Goal: Task Accomplishment & Management: Manage account settings

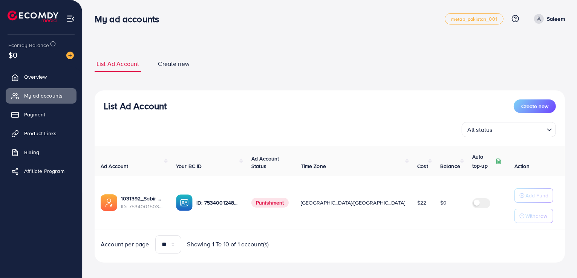
click at [328, 83] on div "**********" at bounding box center [330, 159] width 470 height 207
click at [58, 121] on link "Payment" at bounding box center [41, 114] width 71 height 15
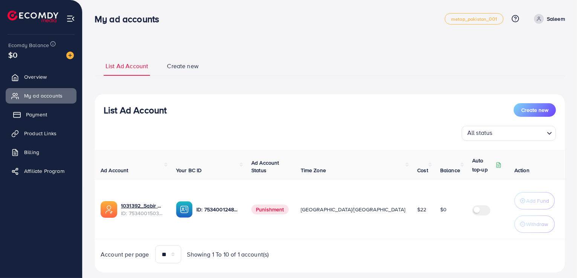
click at [37, 117] on span "Payment" at bounding box center [36, 115] width 21 height 8
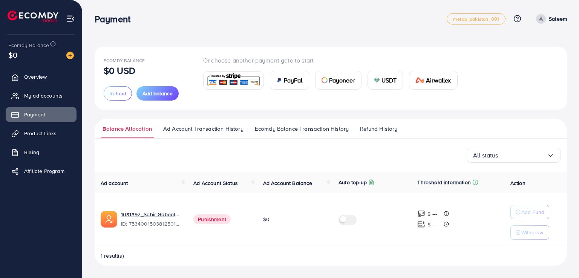
click at [361, 133] on span "Refund History" at bounding box center [378, 129] width 37 height 8
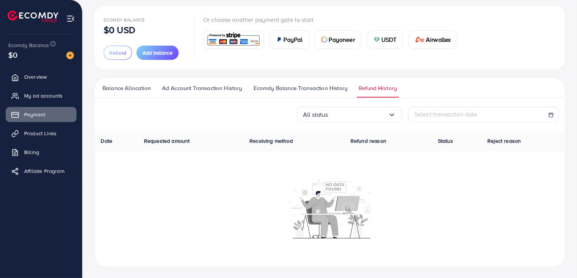
scroll to position [41, 0]
click at [330, 87] on span "Ecomdy Balance Transaction History" at bounding box center [301, 88] width 94 height 8
click at [330, 48] on div "Payoneer" at bounding box center [338, 39] width 46 height 18
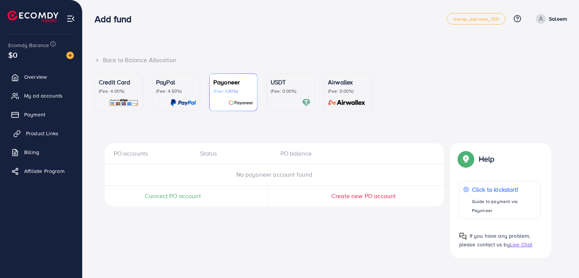
click at [47, 133] on span "Product Links" at bounding box center [42, 134] width 32 height 8
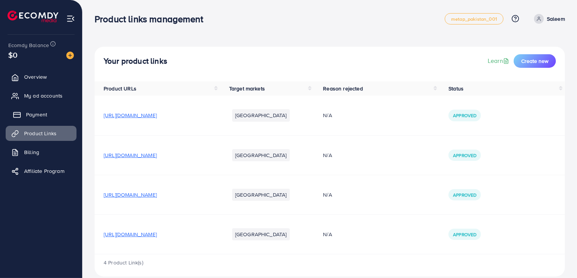
click at [57, 119] on link "Payment" at bounding box center [41, 114] width 71 height 15
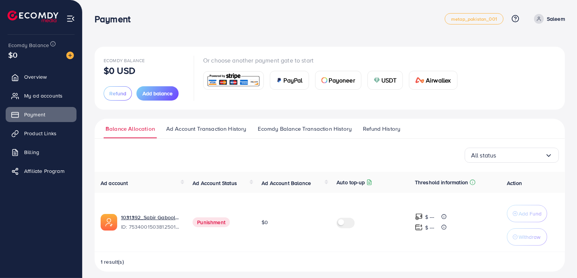
click at [394, 127] on span "Refund History" at bounding box center [381, 129] width 37 height 8
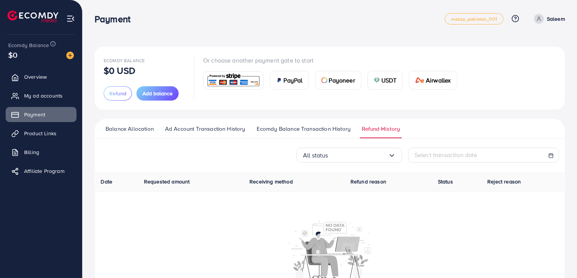
click at [492, 158] on div "Select transaction date" at bounding box center [483, 155] width 138 height 9
select select "*"
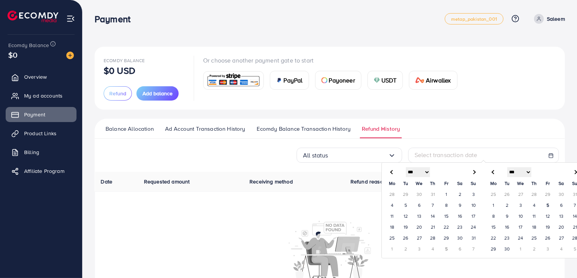
click at [492, 158] on div "Select transaction date" at bounding box center [483, 155] width 138 height 9
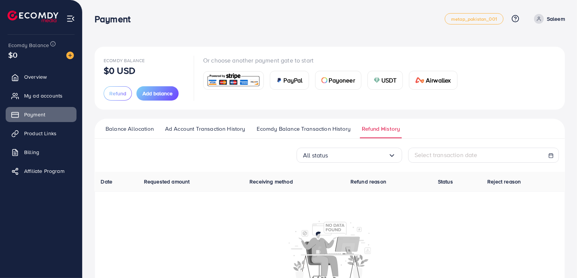
click at [492, 158] on div "Select transaction date" at bounding box center [483, 155] width 138 height 9
select select "*"
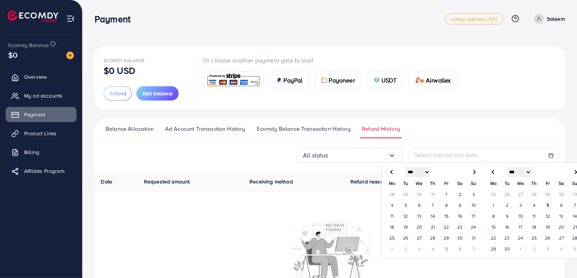
click at [270, 188] on th "Receiving method" at bounding box center [293, 182] width 101 height 20
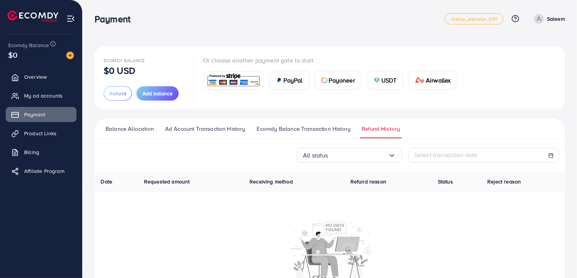
click at [145, 18] on div "Payment" at bounding box center [270, 19] width 350 height 11
click at [319, 127] on span "Ecomdy Balance Transaction History" at bounding box center [304, 129] width 94 height 8
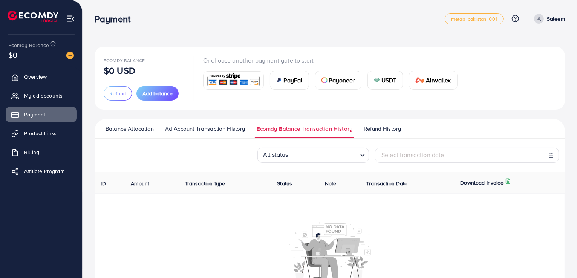
click at [380, 130] on span "Refund History" at bounding box center [382, 129] width 37 height 8
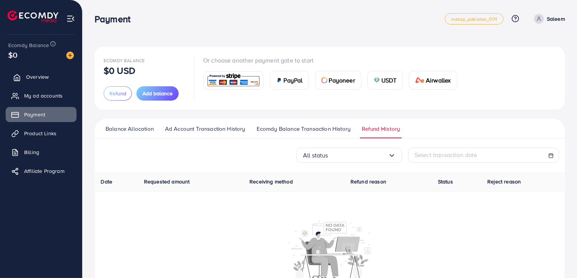
click at [30, 72] on link "Overview" at bounding box center [41, 76] width 71 height 15
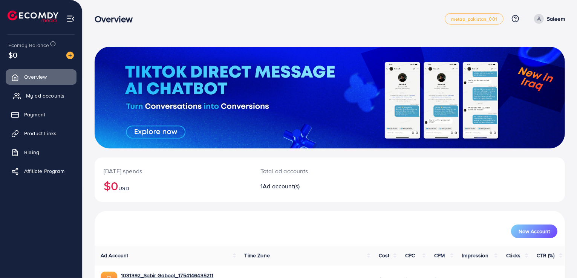
click at [29, 93] on span "My ad accounts" at bounding box center [45, 96] width 38 height 8
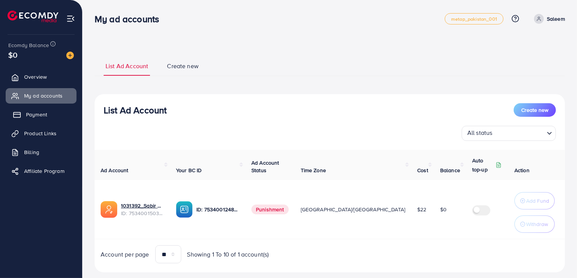
click at [34, 119] on link "Payment" at bounding box center [41, 114] width 71 height 15
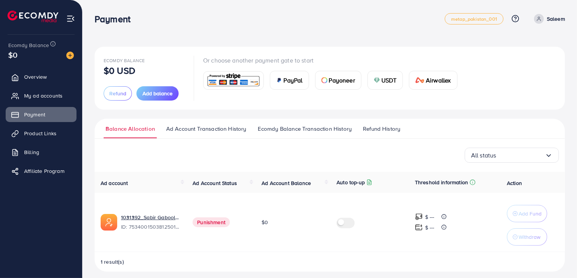
click at [366, 132] on span "Refund History" at bounding box center [381, 129] width 37 height 8
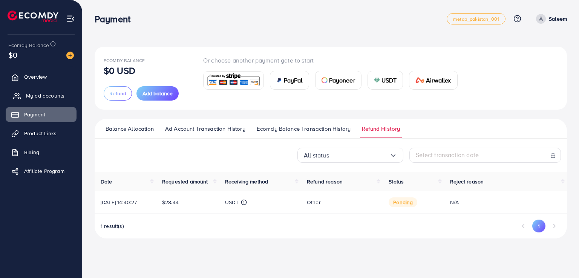
click at [65, 90] on link "My ad accounts" at bounding box center [41, 95] width 71 height 15
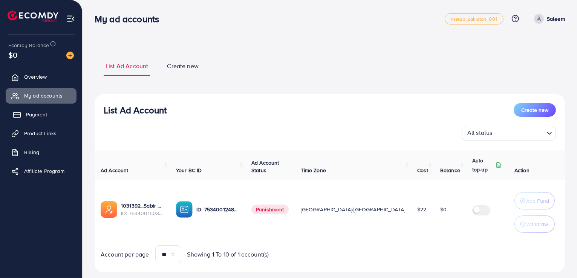
click at [41, 118] on link "Payment" at bounding box center [41, 114] width 71 height 15
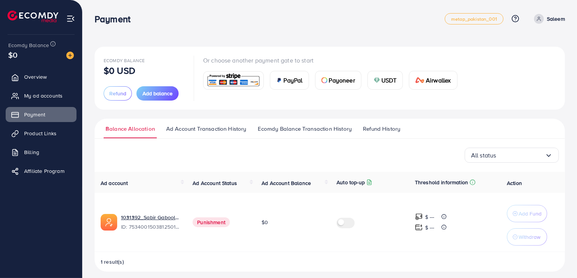
click at [353, 153] on div "All status Loading..." at bounding box center [330, 155] width 458 height 15
click at [379, 130] on span "Refund History" at bounding box center [381, 129] width 37 height 8
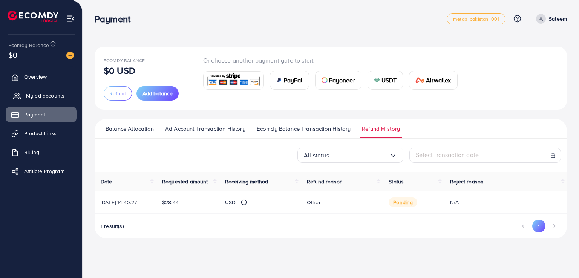
click at [41, 98] on span "My ad accounts" at bounding box center [45, 96] width 38 height 8
